Goal: Transaction & Acquisition: Purchase product/service

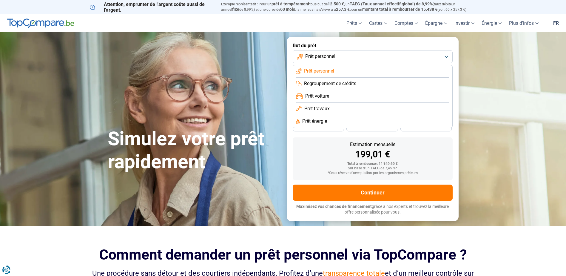
click at [328, 70] on span "Prêt personnel" at bounding box center [319, 71] width 30 height 7
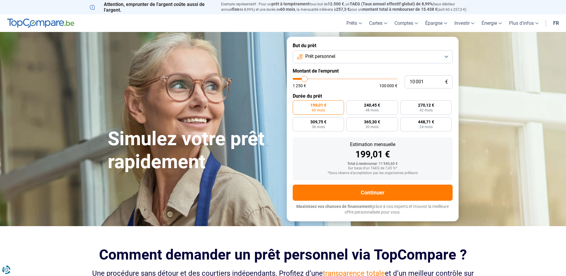
type input "10 250"
type input "10250"
type input "11 000"
type input "11000"
type input "11 500"
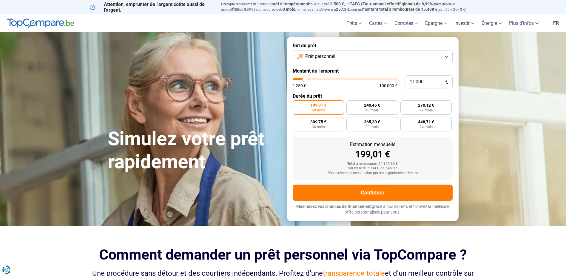
type input "11500"
type input "12 000"
type input "12000"
type input "12 750"
type input "12750"
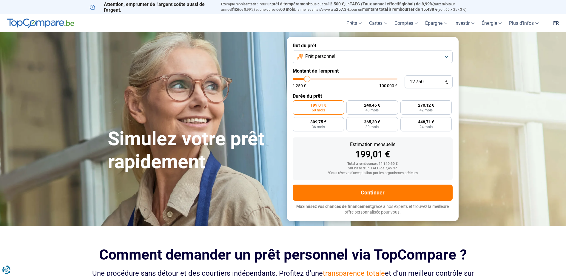
type input "13 000"
type input "13000"
type input "13 250"
type input "13250"
type input "13 500"
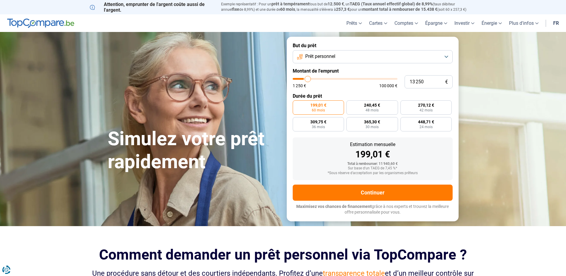
type input "13500"
type input "14 000"
type input "14000"
type input "14 250"
type input "14250"
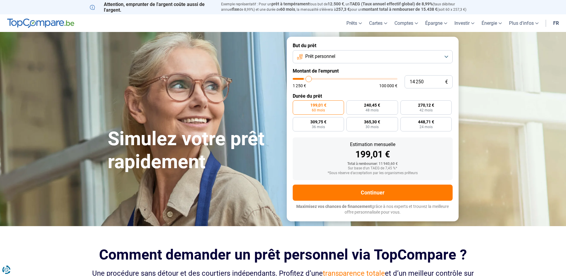
type input "14 500"
type input "14500"
type input "14 750"
type input "14750"
type input "15 000"
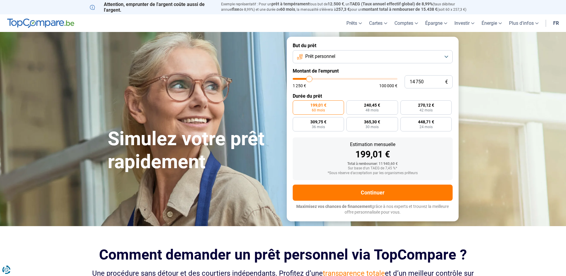
type input "15000"
type input "15 500"
type input "15500"
type input "15 750"
type input "15750"
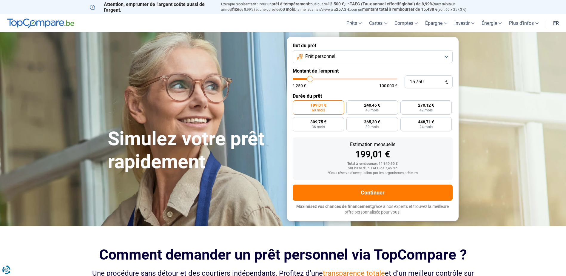
type input "16 000"
type input "16000"
type input "16 250"
type input "16250"
type input "16 500"
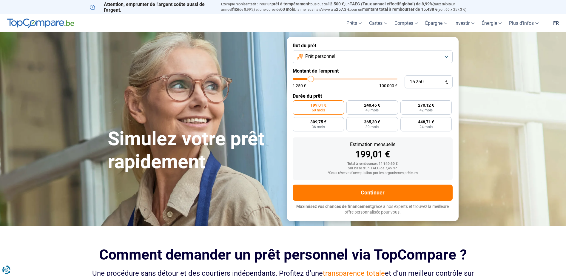
type input "16500"
type input "17 000"
type input "17000"
type input "17 250"
type input "17250"
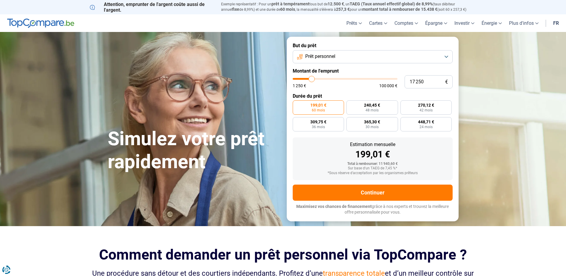
type input "17 000"
type input "17000"
type input "16 500"
type input "16500"
type input "16 250"
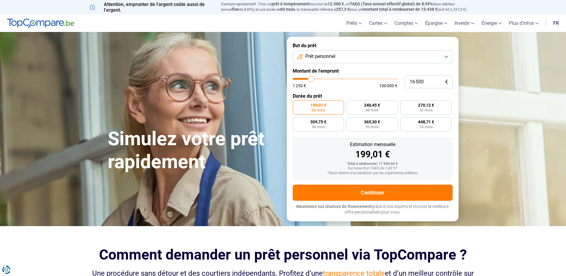
type input "16250"
type input "16 000"
type input "16000"
type input "15 750"
type input "15750"
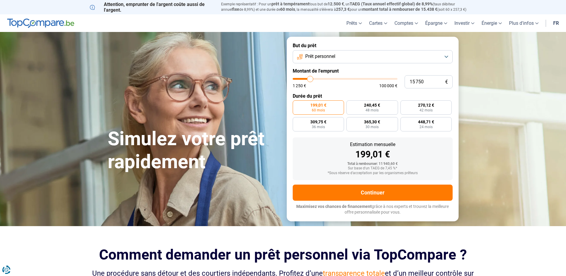
type input "15 500"
type input "15500"
type input "15 000"
drag, startPoint x: 304, startPoint y: 78, endPoint x: 310, endPoint y: 79, distance: 5.4
type input "15000"
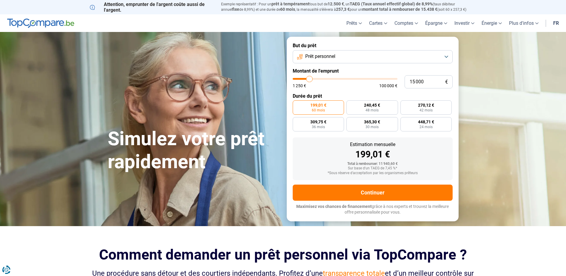
click at [310, 79] on input "range" at bounding box center [345, 79] width 105 height 2
click at [319, 108] on span "60 mois" at bounding box center [318, 110] width 13 height 4
click at [297, 104] on input "298,49 € 60 mois" at bounding box center [295, 102] width 4 height 4
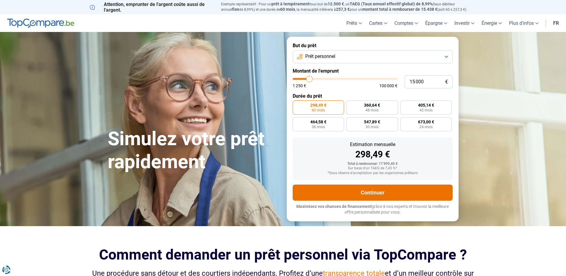
click at [350, 190] on button "Continuer" at bounding box center [373, 192] width 160 height 16
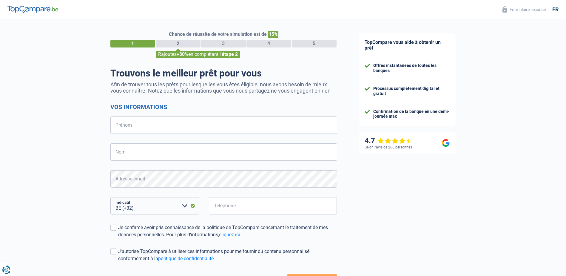
select select "32"
click at [131, 128] on input "Prénom" at bounding box center [223, 124] width 227 height 17
type input "SCHMIT"
type input "NORBERT"
click at [186, 204] on select "BE (+32) LU (+352) Veuillez sélectionner une option" at bounding box center [154, 205] width 89 height 17
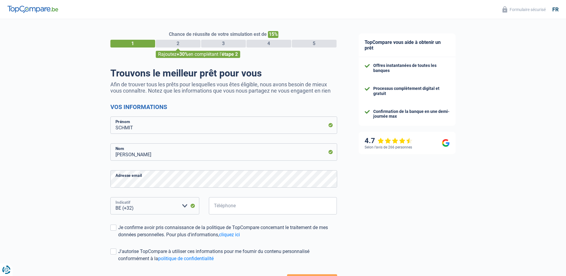
select select "352"
click at [110, 197] on select "BE (+32) LU (+352) Veuillez sélectionner une option" at bounding box center [154, 205] width 89 height 17
click at [234, 206] on input "Téléphone" at bounding box center [273, 205] width 128 height 17
type input "691802306"
click at [112, 227] on span at bounding box center [113, 227] width 6 height 6
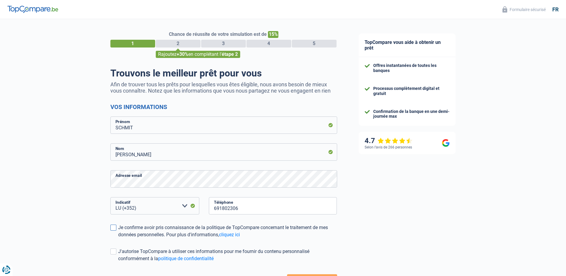
click at [118, 238] on input "Je confirme avoir pris connaissance de la politique de TopCompare concernant le…" at bounding box center [118, 238] width 0 height 0
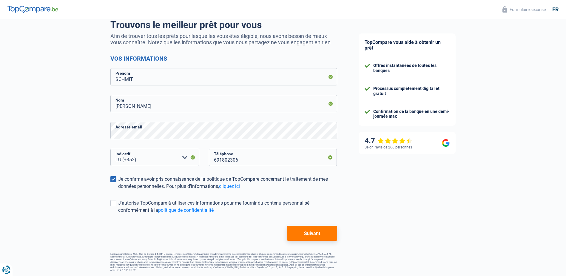
click at [318, 237] on button "Suivant" at bounding box center [312, 233] width 50 height 15
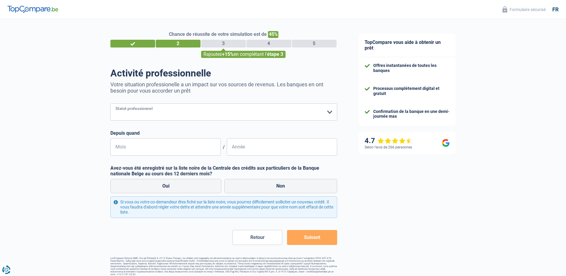
click at [208, 116] on select "Ouvrier Employé privé Employé public Invalide Indépendant Pensionné Chômeur Mut…" at bounding box center [223, 111] width 227 height 17
select select "privateEmployee"
click at [110, 104] on select "Ouvrier Employé privé Employé public Invalide Indépendant Pensionné Chômeur Mut…" at bounding box center [223, 111] width 227 height 17
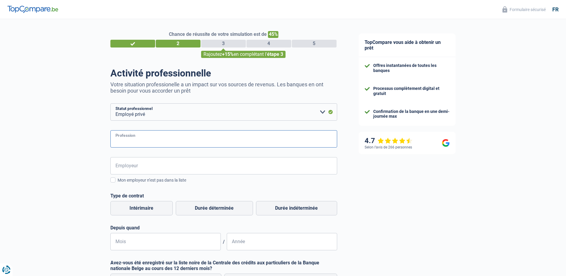
click at [203, 136] on input "Profession" at bounding box center [223, 138] width 227 height 17
type input "RESPONSABLE"
type input "SLA S.A."
click at [273, 209] on label "Durée indéterminée" at bounding box center [296, 208] width 81 height 14
click at [273, 209] on input "Durée indéterminée" at bounding box center [296, 208] width 81 height 14
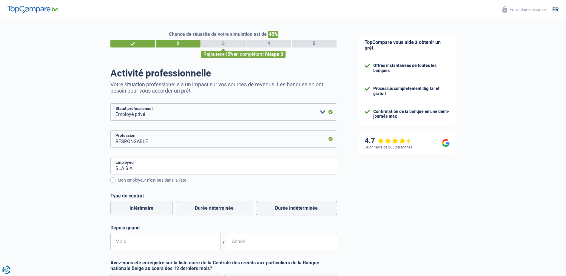
radio input "true"
click at [153, 169] on input "SLA S.A." at bounding box center [223, 165] width 227 height 17
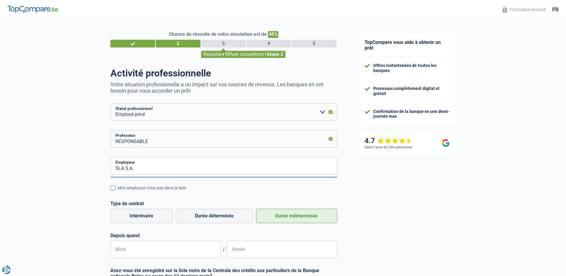
click at [149, 188] on div "Mon employeur n’est pas dans la liste" at bounding box center [228, 188] width 220 height 6
click at [118, 191] on input "Mon employeur n’est pas dans la liste" at bounding box center [118, 191] width 0 height 0
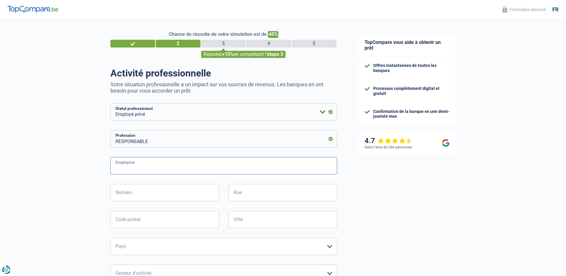
click at [152, 172] on input "Employeur" at bounding box center [223, 165] width 227 height 17
type input "SLA S.A"
type input "4"
type input "LAANGWISS"
type input "4940"
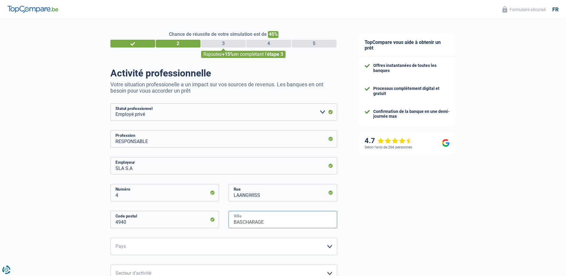
type input "BASCHARAGE"
select select "LU"
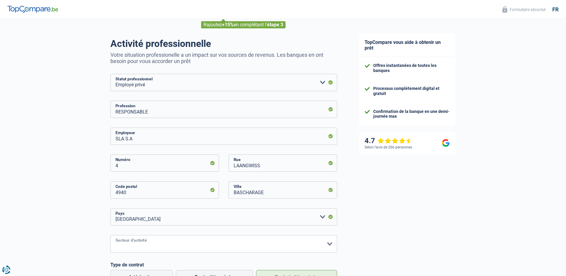
scroll to position [66, 0]
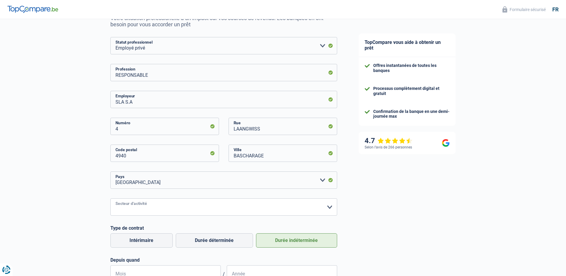
click at [195, 203] on select "Agriculture/Pêche Industrie Horeca Courier/Fitness/Taxi Construction Banques/As…" at bounding box center [223, 206] width 227 height 17
select select "bigCompanies"
click at [110, 199] on select "Agriculture/Pêche Industrie Horeca Courier/Fitness/Taxi Construction Banques/As…" at bounding box center [223, 206] width 227 height 17
click at [75, 182] on div "Chance de réussite de votre simulation est de 45% 1 2 3 4 5 Rajoutez +15% en co…" at bounding box center [174, 177] width 348 height 454
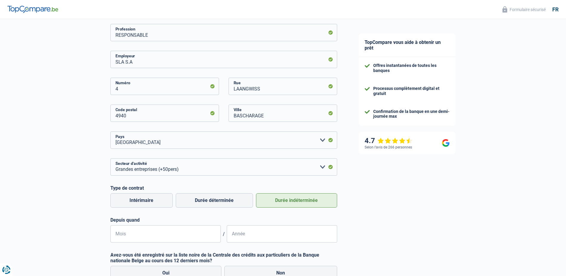
scroll to position [186, 0]
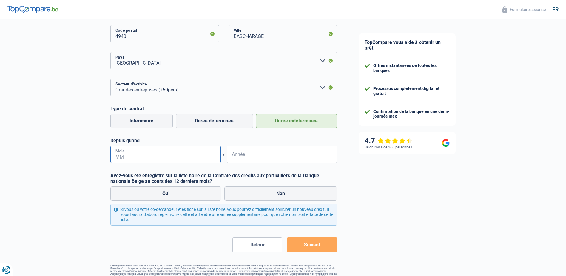
click at [125, 160] on input "Mois" at bounding box center [165, 154] width 110 height 17
type input "08"
type input "2009"
drag, startPoint x: 150, startPoint y: 175, endPoint x: 267, endPoint y: 177, distance: 117.0
click at [267, 177] on label "Avez-vous été enregistré sur la liste noire de la Centrale des crédits aux part…" at bounding box center [223, 177] width 227 height 11
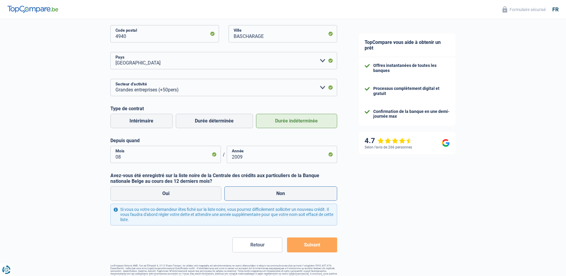
click at [263, 194] on label "Non" at bounding box center [280, 193] width 113 height 14
click at [263, 194] on input "Non" at bounding box center [280, 193] width 113 height 14
radio input "true"
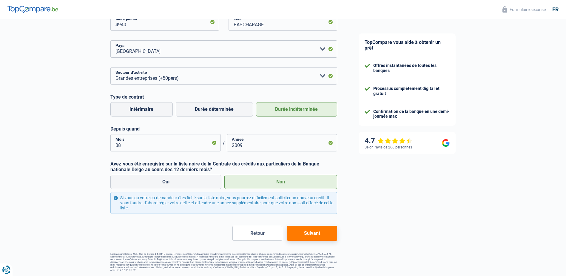
click at [319, 236] on button "Suivant" at bounding box center [312, 233] width 50 height 15
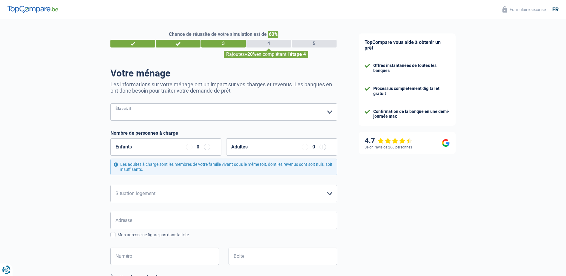
click at [196, 112] on select "Célibataire Marié(e) Cohabitant(e) légal(e) Divorcé(e) Veuf(ve) Séparé (de fait…" at bounding box center [223, 111] width 227 height 17
select select "married"
click at [110, 104] on select "Célibataire Marié(e) Cohabitant(e) légal(e) Divorcé(e) Veuf(ve) Séparé (de fait…" at bounding box center [223, 111] width 227 height 17
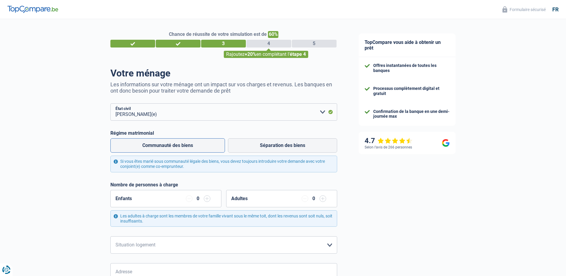
click at [184, 148] on label "Communauté des biens" at bounding box center [167, 145] width 115 height 14
click at [184, 148] on input "Communauté des biens" at bounding box center [167, 145] width 115 height 14
radio input "true"
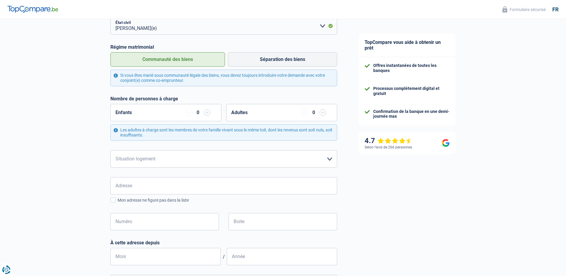
scroll to position [89, 0]
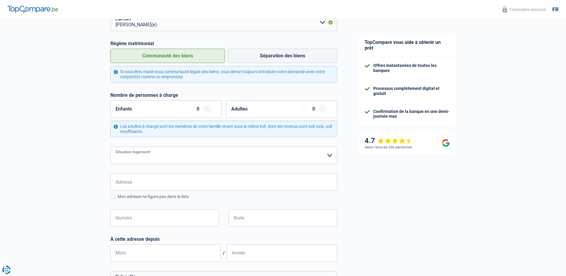
click at [185, 155] on select "Locataire Propriétaire avec prêt hypothécaire Propriétaire sans prêt hypothécai…" at bounding box center [223, 154] width 227 height 17
select select "rents"
click at [110, 147] on select "Locataire Propriétaire avec prêt hypothécaire Propriétaire sans prêt hypothécai…" at bounding box center [223, 154] width 227 height 17
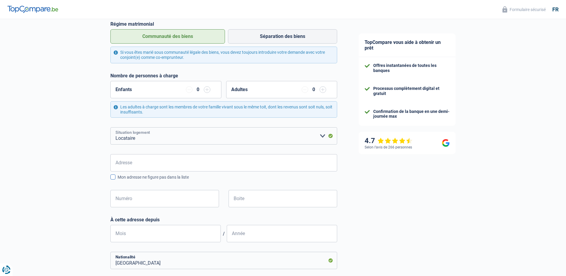
scroll to position [119, 0]
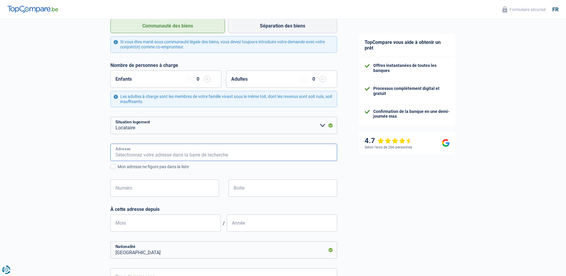
click at [183, 155] on input "Adresse" at bounding box center [223, 151] width 227 height 17
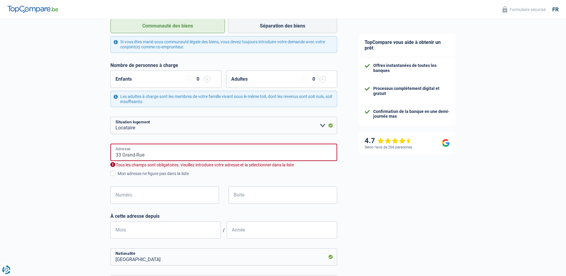
click at [182, 154] on input "33 Grand-Rue" at bounding box center [223, 151] width 227 height 17
type input "Grand-Rue, 4393, Mondercange, LU"
type input "33"
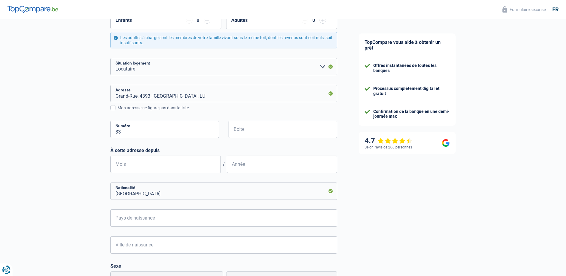
scroll to position [179, 0]
click at [187, 169] on input "Mois" at bounding box center [165, 163] width 110 height 17
type input "09"
type input "2022"
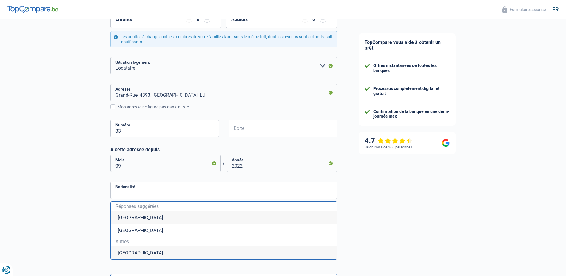
scroll to position [195, 0]
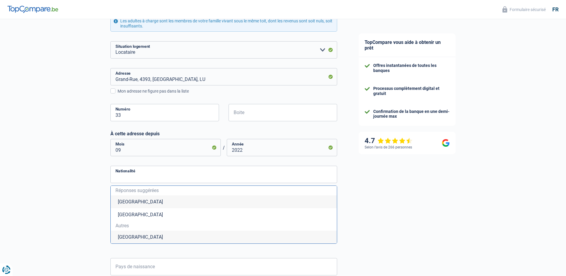
click at [157, 239] on li "Luxembourg" at bounding box center [224, 236] width 226 height 13
type input "Luxembourg"
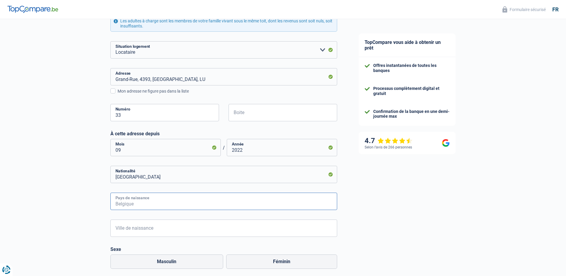
click at [160, 205] on input "Pays de naissance" at bounding box center [223, 200] width 227 height 17
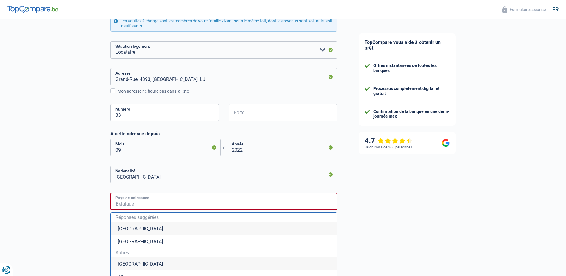
type input "L"
click at [151, 246] on li "Luxembourg" at bounding box center [224, 241] width 226 height 13
type input "Luxembourg"
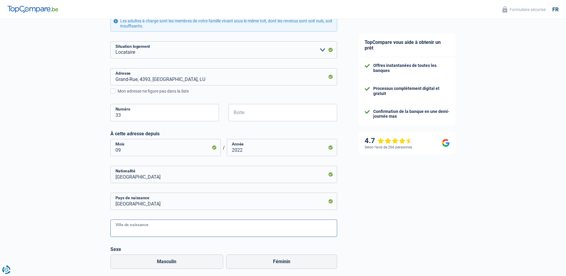
click at [154, 232] on input "Ville de naissance" at bounding box center [223, 227] width 227 height 17
type input "DUDELANGE"
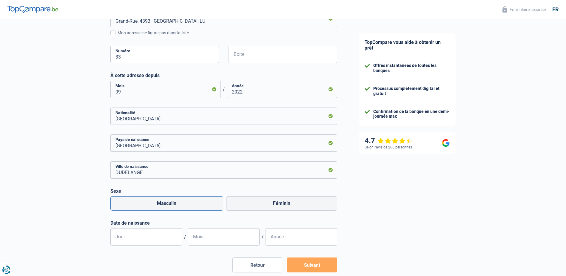
scroll to position [254, 0]
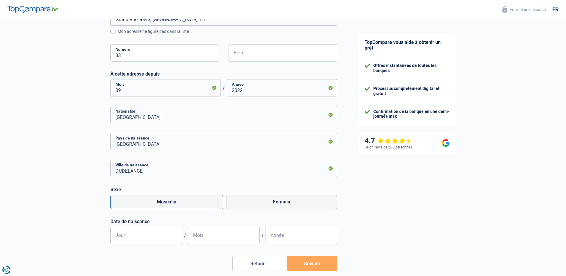
click at [178, 202] on label "Masculin" at bounding box center [166, 202] width 113 height 14
click at [178, 202] on input "Masculin" at bounding box center [166, 202] width 113 height 14
radio input "true"
click at [154, 231] on input "Jour" at bounding box center [146, 234] width 72 height 17
type input "13"
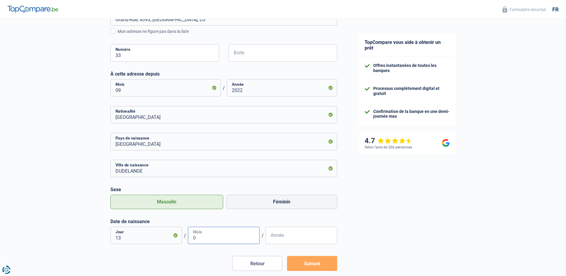
type input "03"
type input "1968"
click at [313, 263] on button "Suivant" at bounding box center [312, 263] width 50 height 15
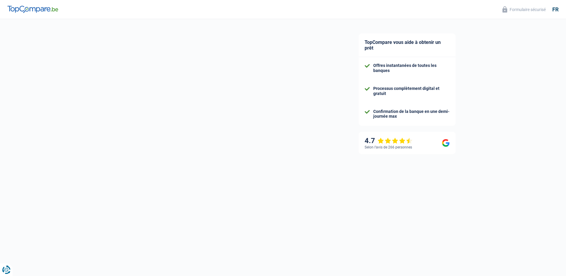
select select "netSalary"
select select "mealVouchers"
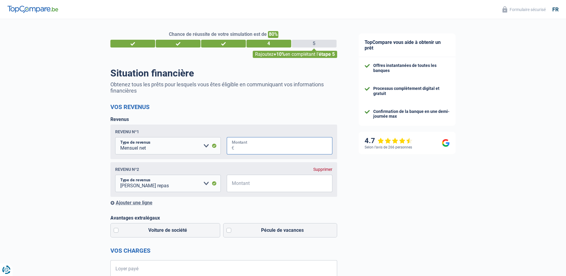
click at [244, 150] on input "Montant" at bounding box center [283, 145] width 98 height 17
type input "4.138"
click at [269, 188] on input "Montant" at bounding box center [283, 183] width 98 height 17
type input "200"
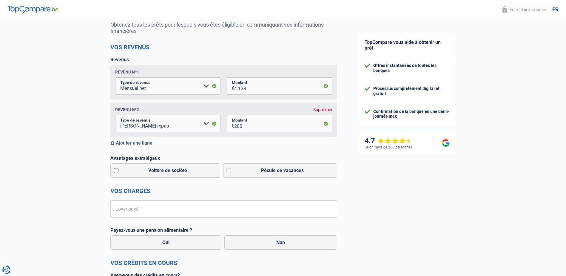
scroll to position [89, 0]
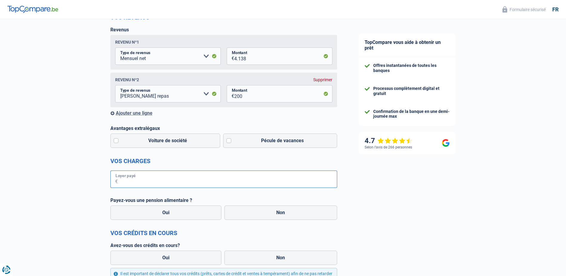
click at [163, 180] on input "Loyer payé" at bounding box center [227, 178] width 219 height 17
type input "1.600"
click at [228, 210] on label "Non" at bounding box center [280, 212] width 113 height 14
click at [228, 210] on input "Non" at bounding box center [280, 212] width 113 height 14
radio input "true"
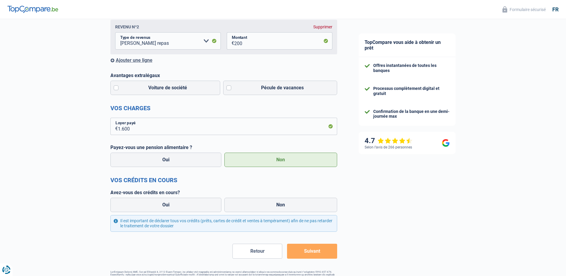
scroll to position [149, 0]
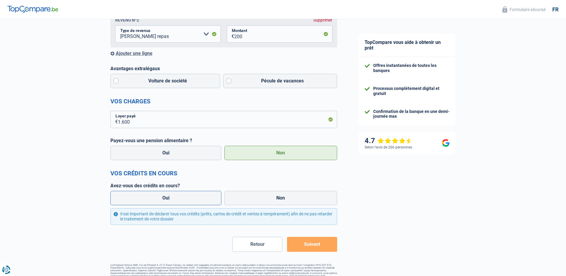
click at [132, 195] on label "Oui" at bounding box center [165, 198] width 111 height 14
click at [132, 195] on input "Oui" at bounding box center [165, 198] width 111 height 14
radio input "true"
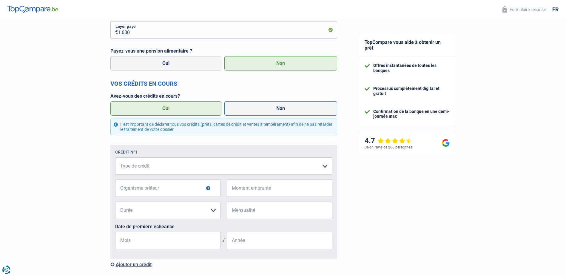
click at [251, 110] on label "Non" at bounding box center [280, 108] width 113 height 14
click at [251, 110] on input "Non" at bounding box center [280, 108] width 113 height 14
radio input "true"
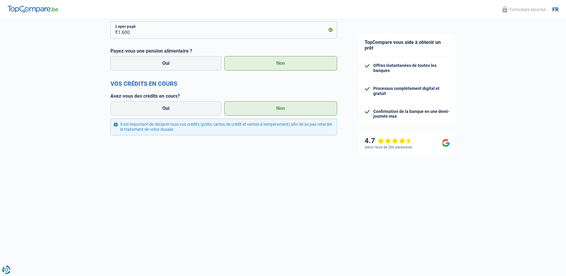
scroll to position [161, 0]
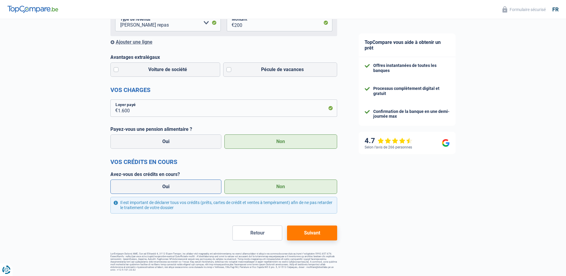
click at [194, 185] on label "Oui" at bounding box center [165, 186] width 111 height 14
click at [194, 185] on input "Oui" at bounding box center [165, 186] width 111 height 14
radio input "true"
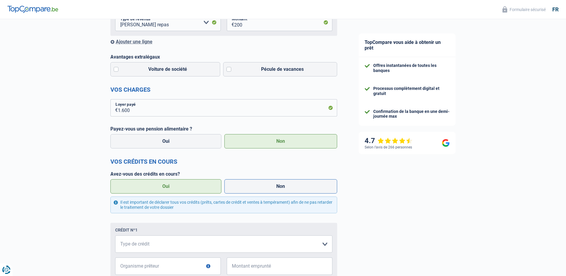
click at [234, 188] on label "Non" at bounding box center [280, 186] width 113 height 14
click at [234, 188] on input "Non" at bounding box center [280, 186] width 113 height 14
radio input "true"
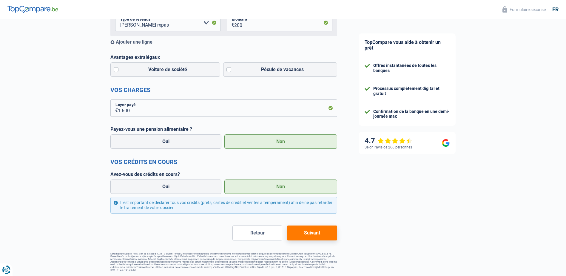
click at [311, 230] on button "Suivant" at bounding box center [312, 232] width 50 height 15
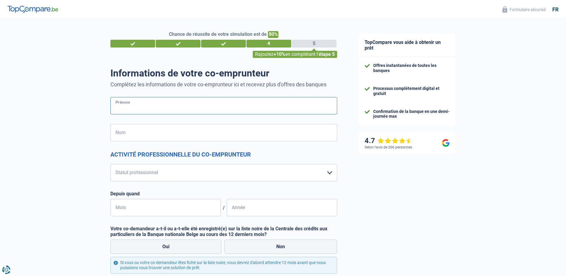
click at [186, 109] on input "Prénom" at bounding box center [223, 105] width 227 height 17
type input "SCHMIT-RODERES"
type input "CHANTAL"
click at [190, 168] on select "Ouvrier Employé privé Employé public Invalide Indépendant Pensionné Chômeur Mut…" at bounding box center [223, 172] width 227 height 17
select select "invalid"
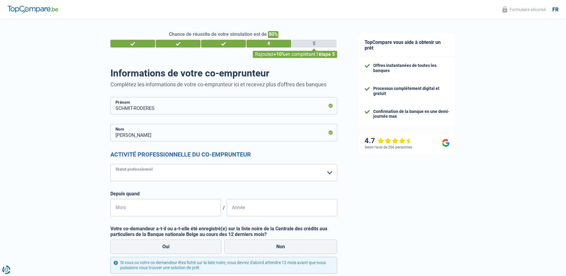
click at [110, 164] on select "Ouvrier Employé privé Employé public Invalide Indépendant Pensionné Chômeur Mut…" at bounding box center [223, 172] width 227 height 17
select select "disabilityPension"
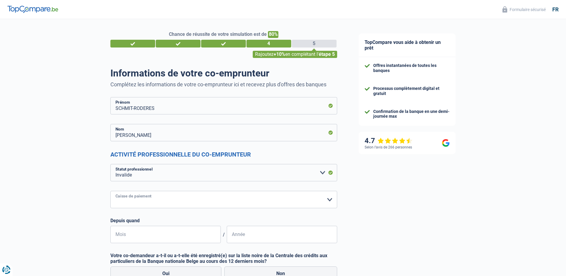
click at [125, 198] on select "Mutualité Chrétienne Mutualité Socialiste (Solidaris) SPF Sécurité Sociale Unio…" at bounding box center [223, 199] width 227 height 17
click at [132, 172] on select "Ouvrier Employé privé Employé public Invalide Indépendant Pensionné Chômeur Mut…" at bounding box center [223, 172] width 227 height 17
select select "retired"
click at [110, 164] on select "Ouvrier Employé privé Employé public Invalide Indépendant Pensionné Chômeur Mut…" at bounding box center [223, 172] width 227 height 17
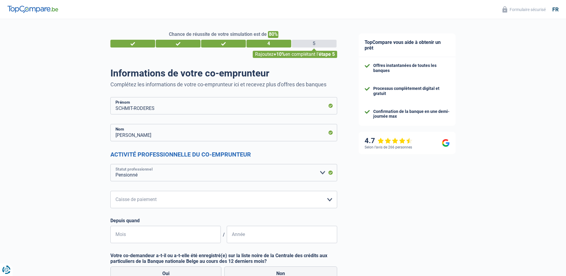
select select "pension"
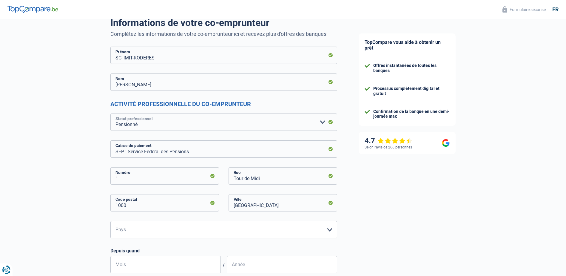
scroll to position [60, 0]
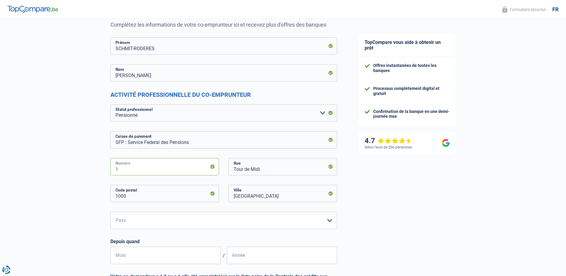
click at [153, 174] on input "1" at bounding box center [164, 166] width 109 height 17
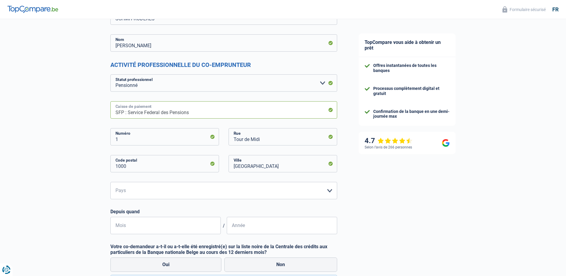
click at [158, 113] on input "SFP : Service Federal des Pensions" at bounding box center [223, 109] width 227 height 17
drag, startPoint x: 197, startPoint y: 111, endPoint x: 76, endPoint y: 116, distance: 121.2
type input "CAISSE NATIONAL PENSION LUXEMBOU"
type input "1A"
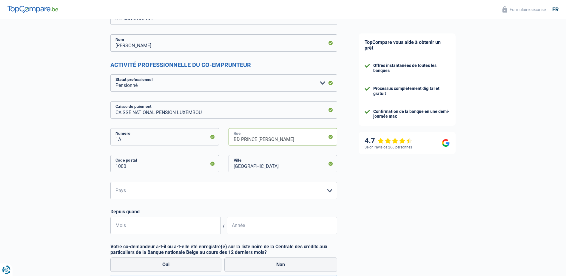
click at [280, 139] on input "BD PRINCE HENRIE" at bounding box center [283, 136] width 109 height 17
type input "BD PRINCE HENRI"
type input "1724"
type input "LUXEMBOURG"
click at [234, 189] on select "Belgique Luxembourg Veuillez sélectionner une option" at bounding box center [223, 190] width 227 height 17
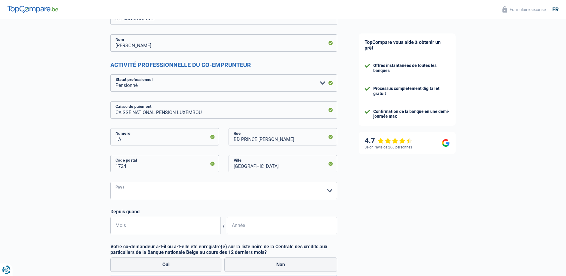
select select "LU"
click at [110, 182] on select "Belgique Luxembourg Veuillez sélectionner une option" at bounding box center [223, 190] width 227 height 17
click at [193, 222] on input "Mois" at bounding box center [165, 225] width 110 height 17
type input "03"
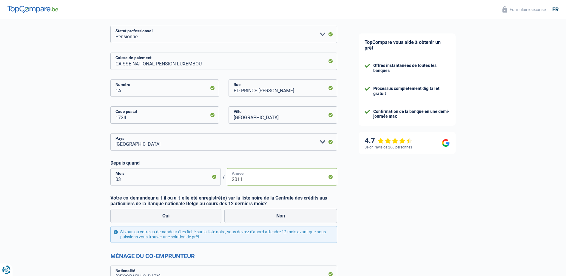
scroll to position [149, 0]
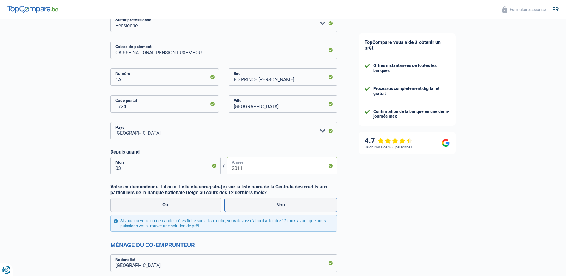
type input "2011"
click at [263, 205] on label "Non" at bounding box center [280, 204] width 113 height 14
click at [263, 205] on input "Non" at bounding box center [280, 204] width 113 height 14
radio input "true"
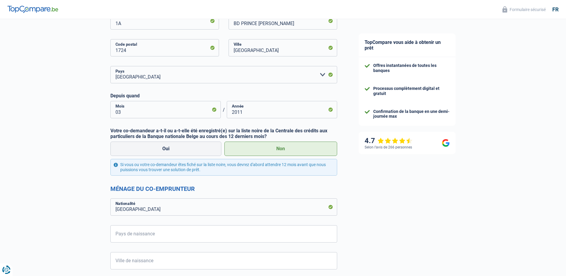
scroll to position [239, 0]
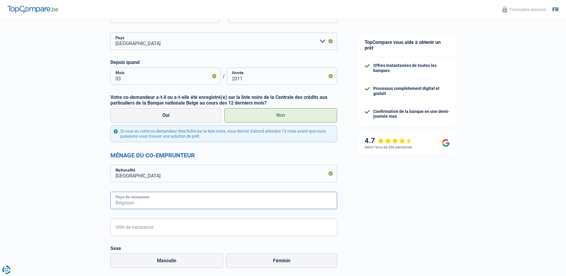
click at [183, 200] on input "Pays de naissance" at bounding box center [223, 200] width 227 height 17
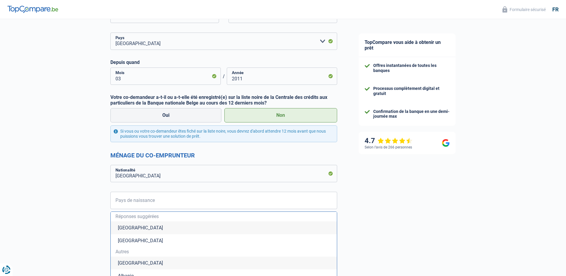
click at [119, 242] on li "Luxembourg" at bounding box center [224, 240] width 226 height 13
type input "Luxembourg"
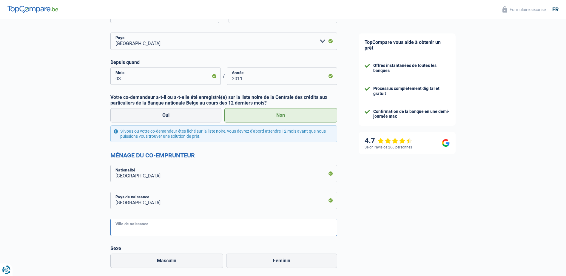
click at [133, 225] on input "Ville de naissance" at bounding box center [223, 226] width 227 height 17
type input "ESCH SUR ALZETTE"
click at [279, 266] on label "Féminin" at bounding box center [281, 260] width 111 height 14
click at [279, 266] on input "Féminin" at bounding box center [281, 260] width 111 height 14
radio input "true"
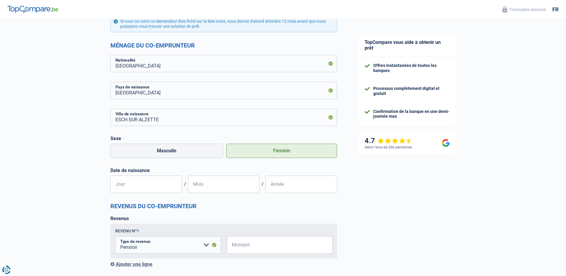
scroll to position [358, 0]
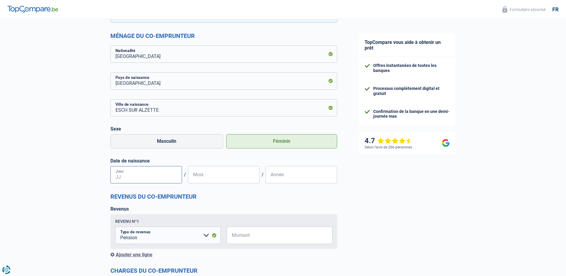
click at [140, 175] on input "Jour" at bounding box center [146, 174] width 72 height 17
type input "03"
type input "08"
type input "1969"
click at [261, 241] on input "Montant" at bounding box center [283, 234] width 98 height 17
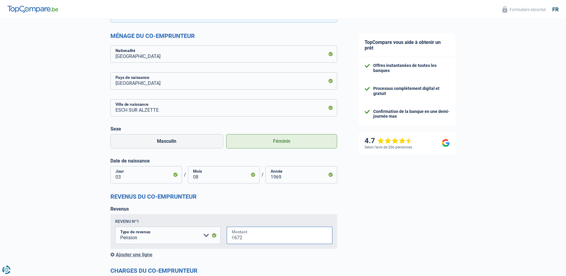
type input "672"
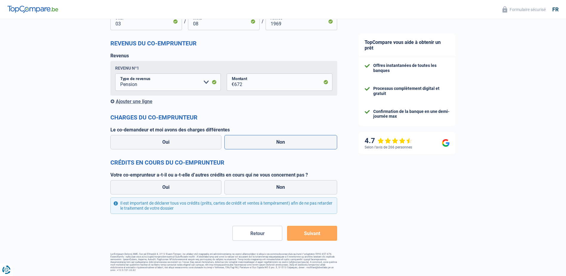
click at [257, 141] on label "Non" at bounding box center [280, 142] width 113 height 14
click at [257, 141] on input "Non" at bounding box center [280, 142] width 113 height 14
radio input "true"
click at [254, 186] on label "Non" at bounding box center [280, 187] width 113 height 14
click at [254, 186] on input "Non" at bounding box center [280, 187] width 113 height 14
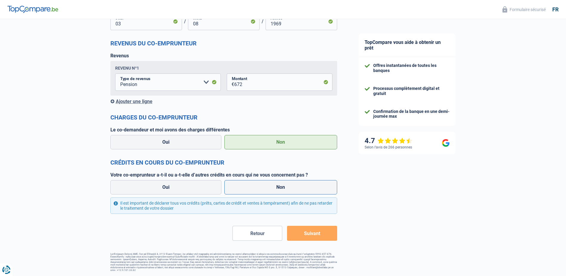
radio input "true"
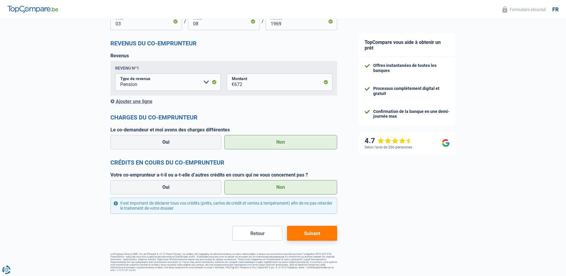
click at [301, 229] on button "Suivant" at bounding box center [312, 233] width 50 height 15
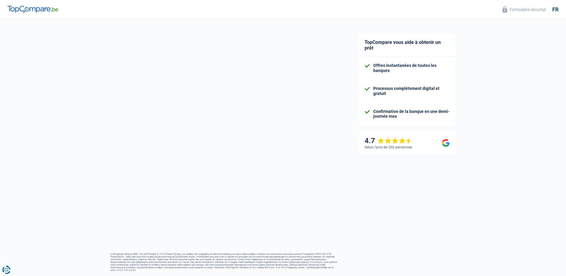
select select "60"
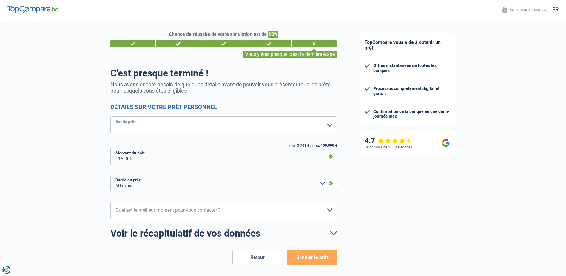
click at [189, 124] on select "Confort maison: meubles, textile, peinture, électroménager, outillage non-profe…" at bounding box center [223, 124] width 227 height 17
select select "household"
click at [110, 117] on select "Confort maison: meubles, textile, peinture, électroménager, outillage non-profe…" at bounding box center [223, 124] width 227 height 17
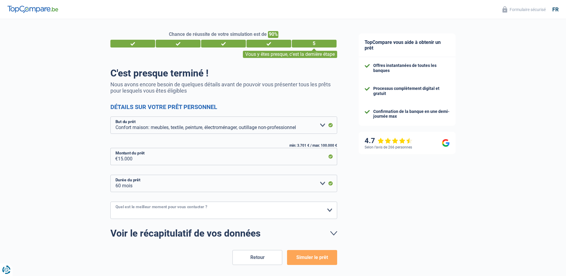
click at [167, 212] on select "10h-12h 12h-14h 14h-16h 16h-18h Veuillez sélectionner une option" at bounding box center [223, 209] width 227 height 17
select select "10-12"
click at [110, 202] on select "10h-12h 12h-14h 14h-16h 16h-18h Veuillez sélectionner une option" at bounding box center [223, 209] width 227 height 17
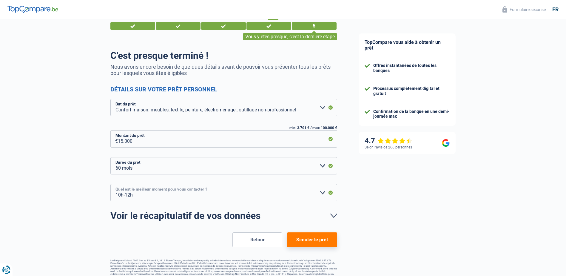
scroll to position [24, 0]
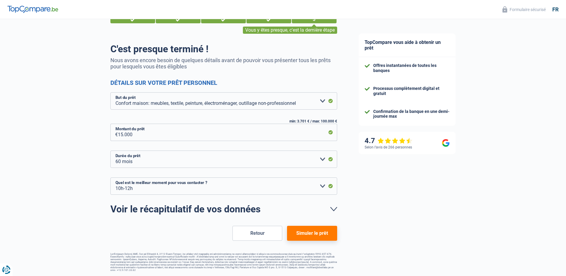
click at [311, 234] on button "Simuler le prêt" at bounding box center [312, 233] width 50 height 15
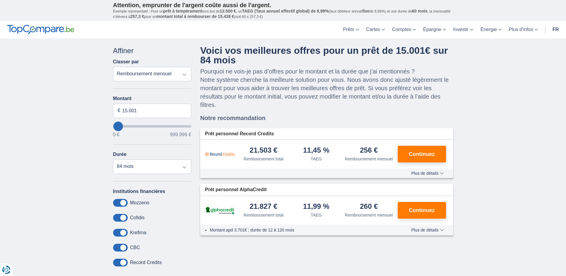
click at [430, 171] on span "Plus de détails" at bounding box center [427, 173] width 33 height 4
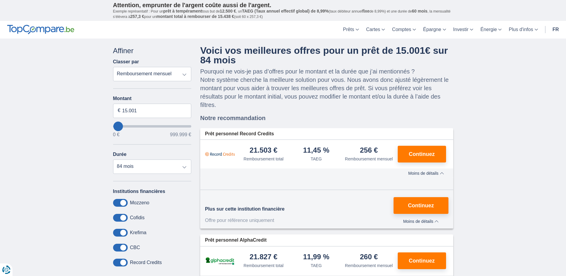
click at [430, 171] on span "Moins de détails" at bounding box center [425, 173] width 35 height 4
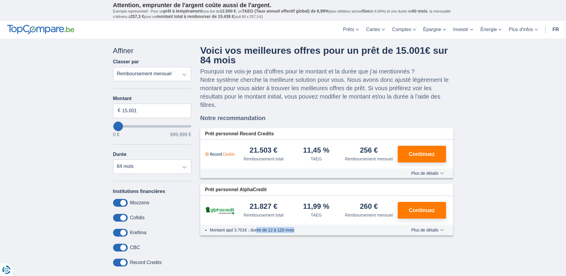
drag, startPoint x: 256, startPoint y: 231, endPoint x: 306, endPoint y: 229, distance: 50.5
click at [306, 229] on li "Montant apd 3.701€ ; durée de 12 à 120 mois" at bounding box center [302, 230] width 184 height 6
click at [412, 155] on span "Continuez" at bounding box center [422, 153] width 26 height 5
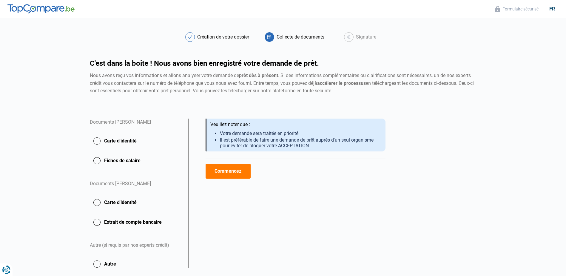
click at [219, 169] on button "Commencez" at bounding box center [228, 170] width 45 height 15
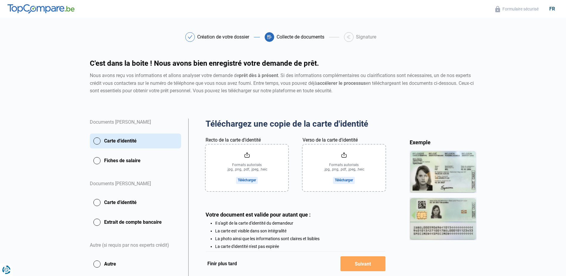
click at [122, 161] on button "Fiches de salaire" at bounding box center [135, 160] width 91 height 15
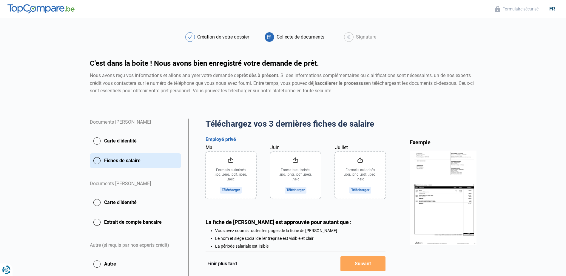
click at [123, 138] on button "Carte d'identité" at bounding box center [135, 140] width 91 height 15
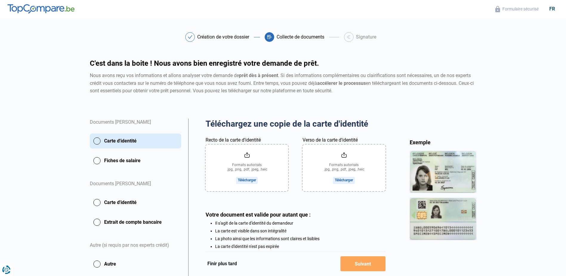
click at [120, 202] on button "Carte d'identité" at bounding box center [135, 202] width 91 height 15
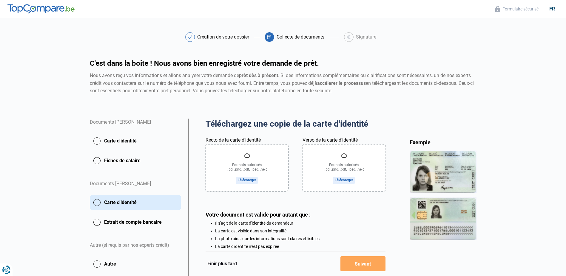
click at [247, 181] on input "Recto de la carte d'identité" at bounding box center [247, 167] width 83 height 47
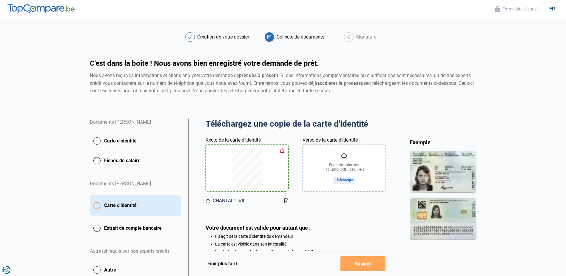
click at [340, 179] on input "Verso de la carte d'identité" at bounding box center [343, 167] width 83 height 47
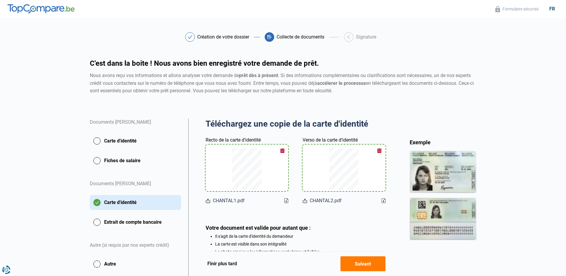
click at [127, 138] on button "Carte d'identité" at bounding box center [135, 140] width 91 height 15
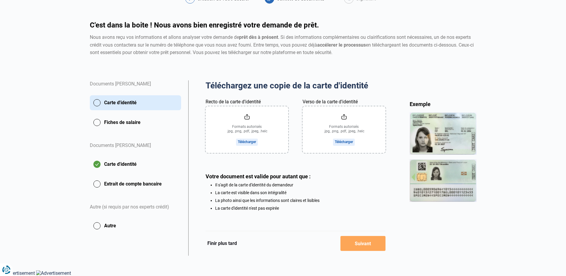
scroll to position [10, 0]
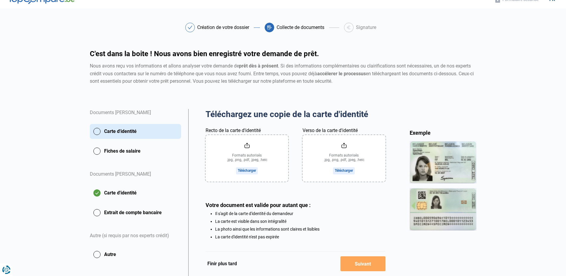
click at [237, 169] on input "Recto de la carte d'identité" at bounding box center [247, 158] width 83 height 47
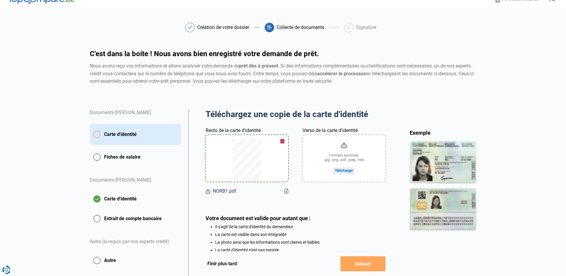
click at [353, 171] on input "Verso de la carte d'identité" at bounding box center [343, 158] width 83 height 47
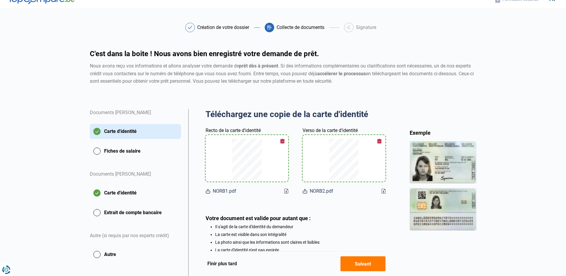
click at [117, 151] on button "Fiches de salaire" at bounding box center [135, 150] width 91 height 15
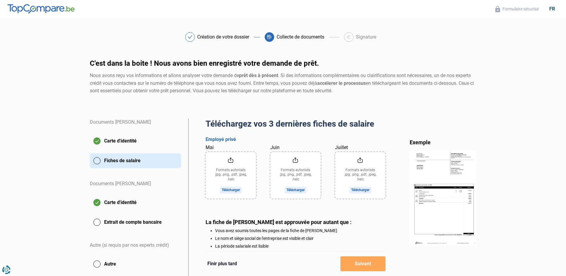
click at [358, 187] on input "Juillet" at bounding box center [360, 175] width 50 height 47
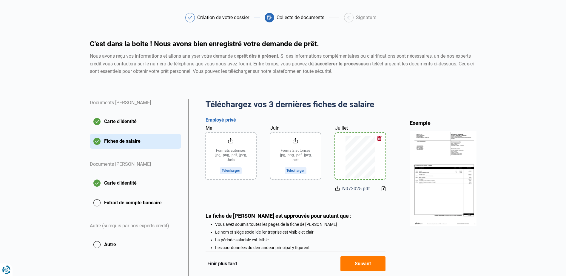
scroll to position [30, 0]
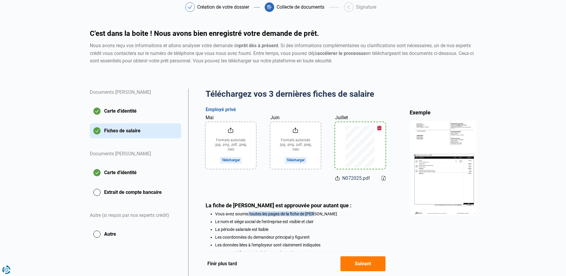
drag, startPoint x: 248, startPoint y: 214, endPoint x: 316, endPoint y: 214, distance: 68.0
click at [316, 214] on li "Vous avez soumis toutes les pages de la fiche de paie" at bounding box center [300, 213] width 170 height 5
drag, startPoint x: 238, startPoint y: 222, endPoint x: 310, endPoint y: 222, distance: 71.3
click at [310, 222] on li "Le nom et siège social de l'entreprise est visible et clair" at bounding box center [300, 221] width 170 height 5
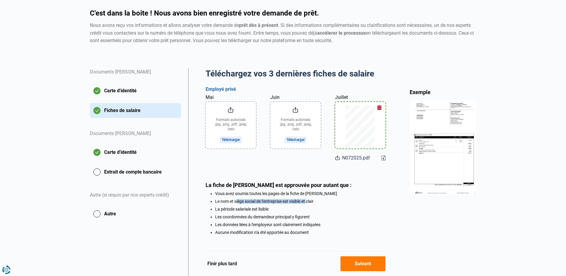
scroll to position [60, 0]
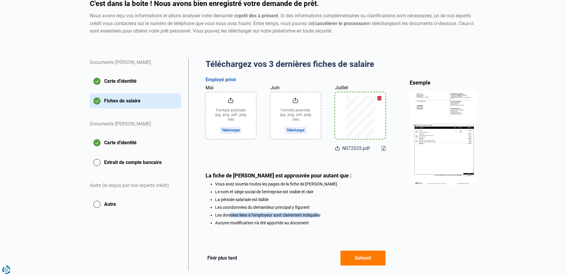
drag, startPoint x: 230, startPoint y: 216, endPoint x: 320, endPoint y: 218, distance: 90.1
click at [320, 217] on li "Les données liées à l'employeur sont clairement indiquées" at bounding box center [300, 214] width 170 height 5
drag, startPoint x: 225, startPoint y: 223, endPoint x: 306, endPoint y: 225, distance: 81.4
click at [306, 225] on li "Aucune modification n'a été apportée au document" at bounding box center [300, 222] width 170 height 5
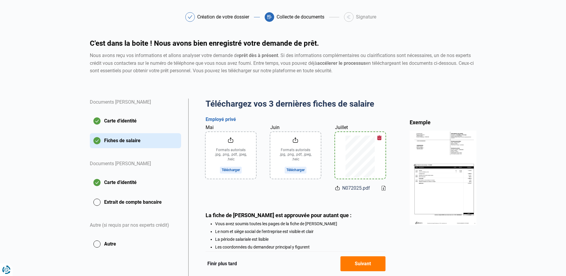
scroll to position [30, 0]
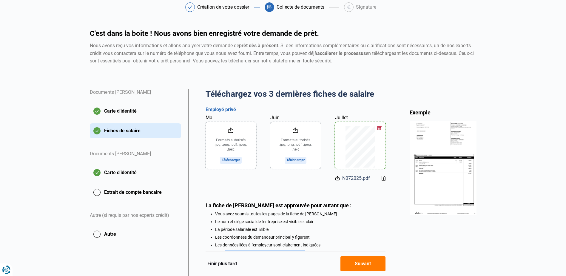
click at [298, 160] on input "Juin" at bounding box center [295, 145] width 50 height 47
click at [240, 161] on input "Mai" at bounding box center [231, 145] width 50 height 47
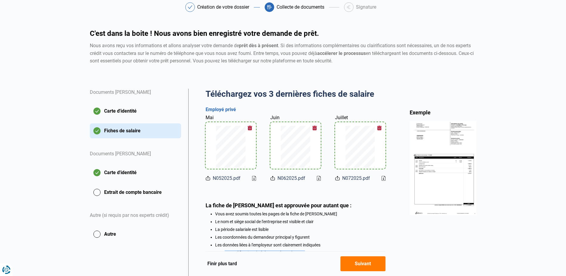
click at [158, 187] on button "Extrait de compte bancaire" at bounding box center [135, 192] width 91 height 15
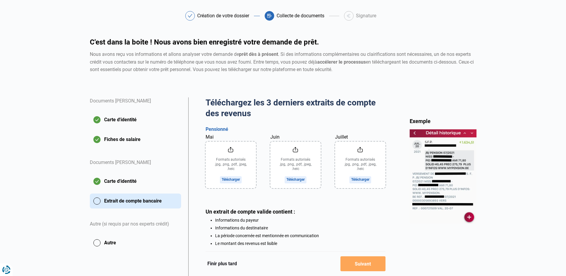
scroll to position [30, 0]
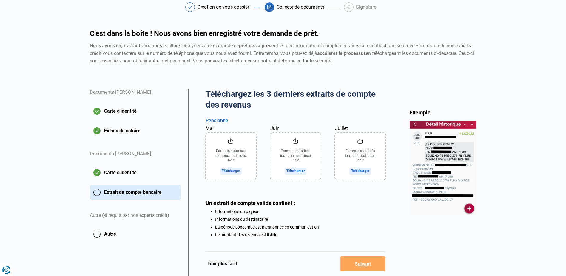
click at [361, 171] on input "Juillet" at bounding box center [360, 156] width 50 height 47
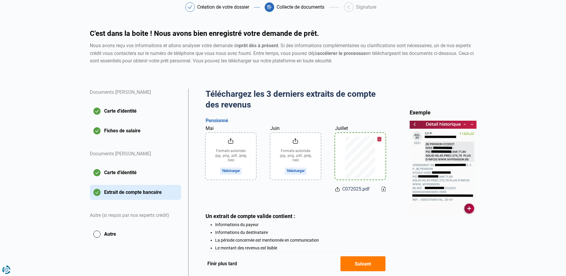
click at [145, 236] on button "Autre" at bounding box center [135, 233] width 91 height 15
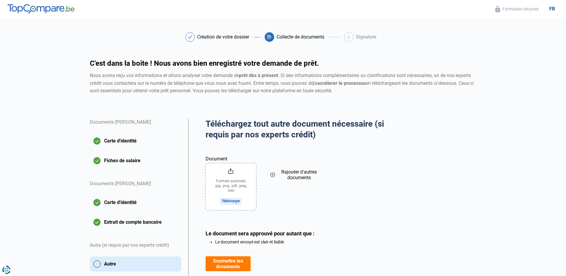
click at [139, 218] on button "Extrait de compte bancaire" at bounding box center [135, 221] width 91 height 15
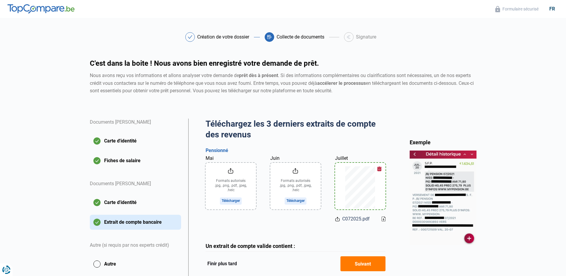
click at [132, 264] on button "Autre" at bounding box center [135, 263] width 91 height 15
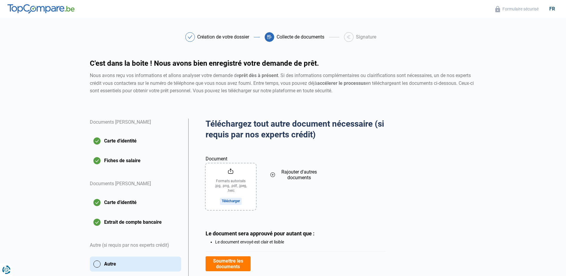
click at [127, 223] on button "Extrait de compte bancaire" at bounding box center [135, 221] width 91 height 15
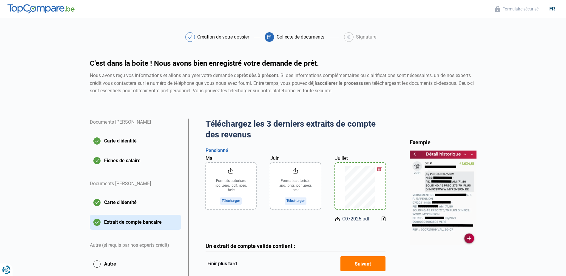
click at [294, 199] on input "Juin" at bounding box center [295, 186] width 50 height 47
click at [234, 200] on input "Mai" at bounding box center [231, 186] width 50 height 47
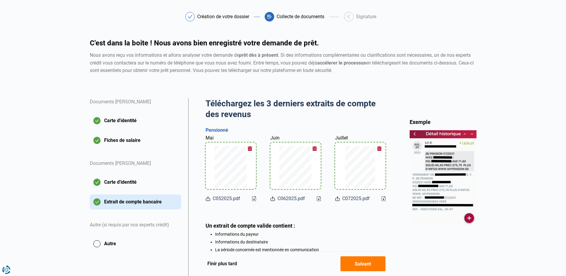
scroll to position [60, 0]
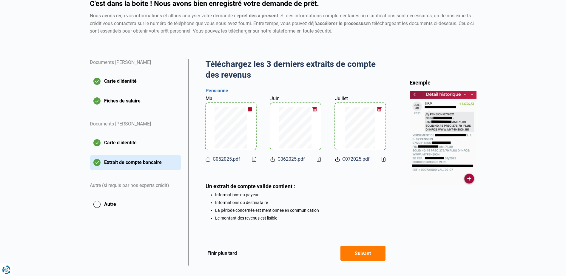
click at [128, 201] on button "Autre" at bounding box center [135, 204] width 91 height 15
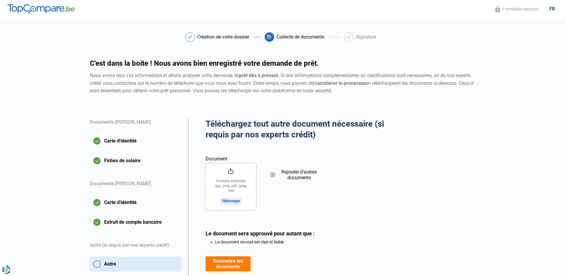
click at [244, 267] on button "Soumettre les documents" at bounding box center [228, 263] width 45 height 15
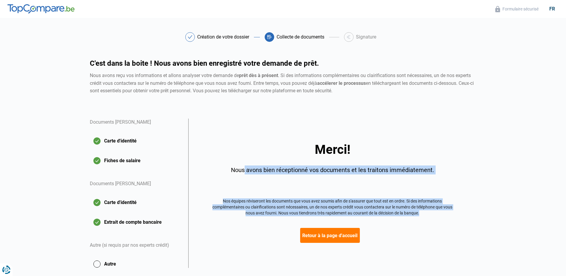
drag, startPoint x: 246, startPoint y: 169, endPoint x: 449, endPoint y: 214, distance: 208.0
click at [449, 214] on div "Merci! Nous avons bien réceptionné vos documents et les traitons immédiatement.…" at bounding box center [333, 192] width 242 height 99
click at [297, 171] on div "Nous avons bien réceptionné vos documents et les traitons immédiatement." at bounding box center [333, 169] width 242 height 9
click at [331, 171] on div "Nous avons bien réceptionné vos documents et les traitons immédiatement." at bounding box center [333, 169] width 242 height 9
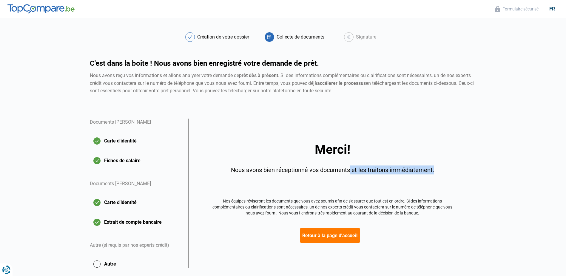
drag, startPoint x: 351, startPoint y: 171, endPoint x: 444, endPoint y: 170, distance: 92.5
click at [444, 170] on div "Nous avons bien réceptionné vos documents et les traitons immédiatement." at bounding box center [333, 169] width 242 height 9
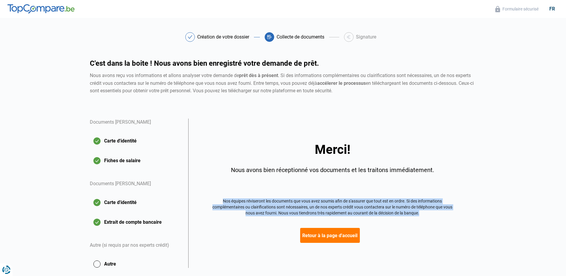
drag, startPoint x: 219, startPoint y: 201, endPoint x: 446, endPoint y: 214, distance: 227.7
click at [446, 214] on div "Nos équipes réviseront les documents que vous avez soumis afin de s'assurer que…" at bounding box center [333, 207] width 242 height 18
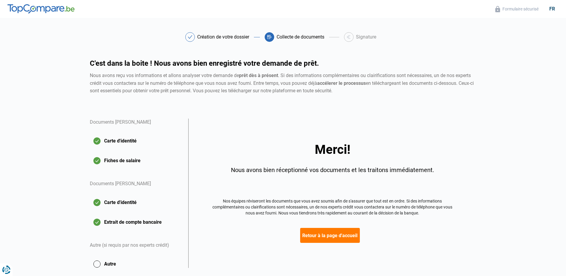
click at [354, 234] on button "Retour à la page d'accueil" at bounding box center [330, 235] width 60 height 15
